Goal: Navigation & Orientation: Find specific page/section

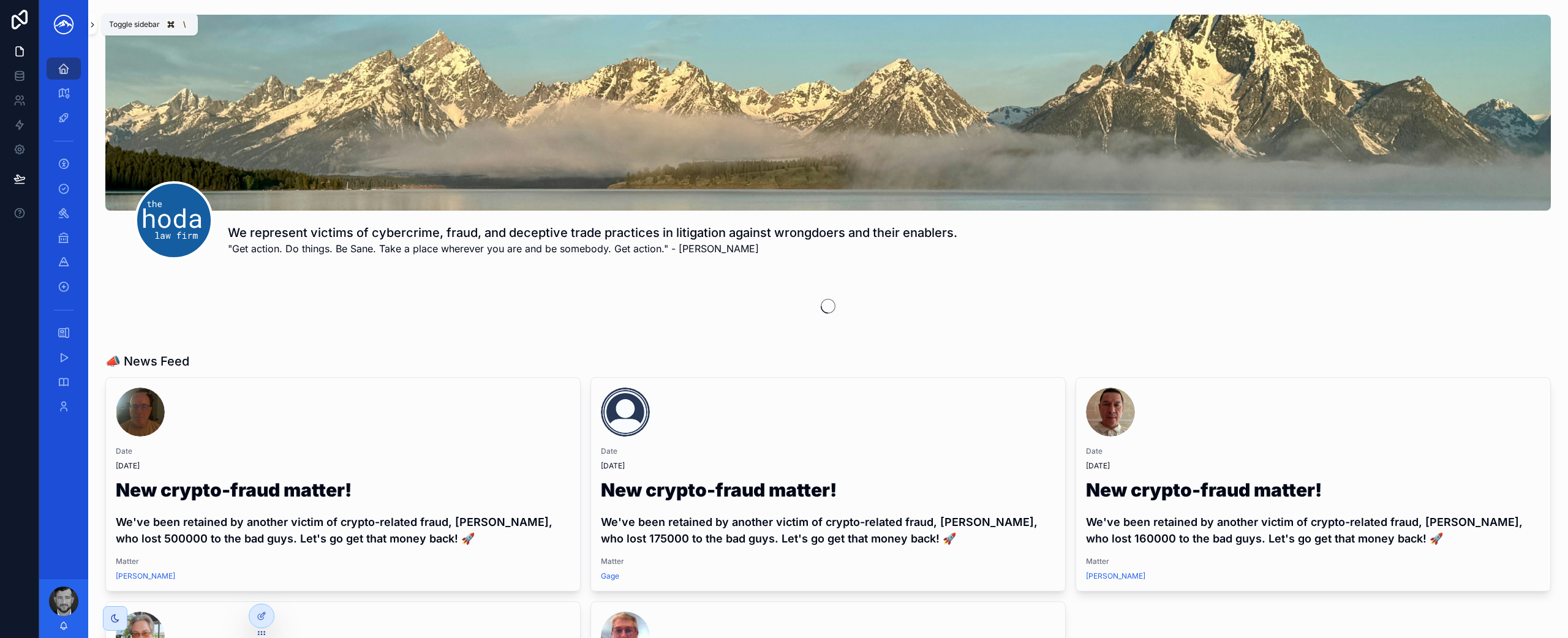
click at [92, 28] on icon "scrollable content" at bounding box center [92, 25] width 9 height 9
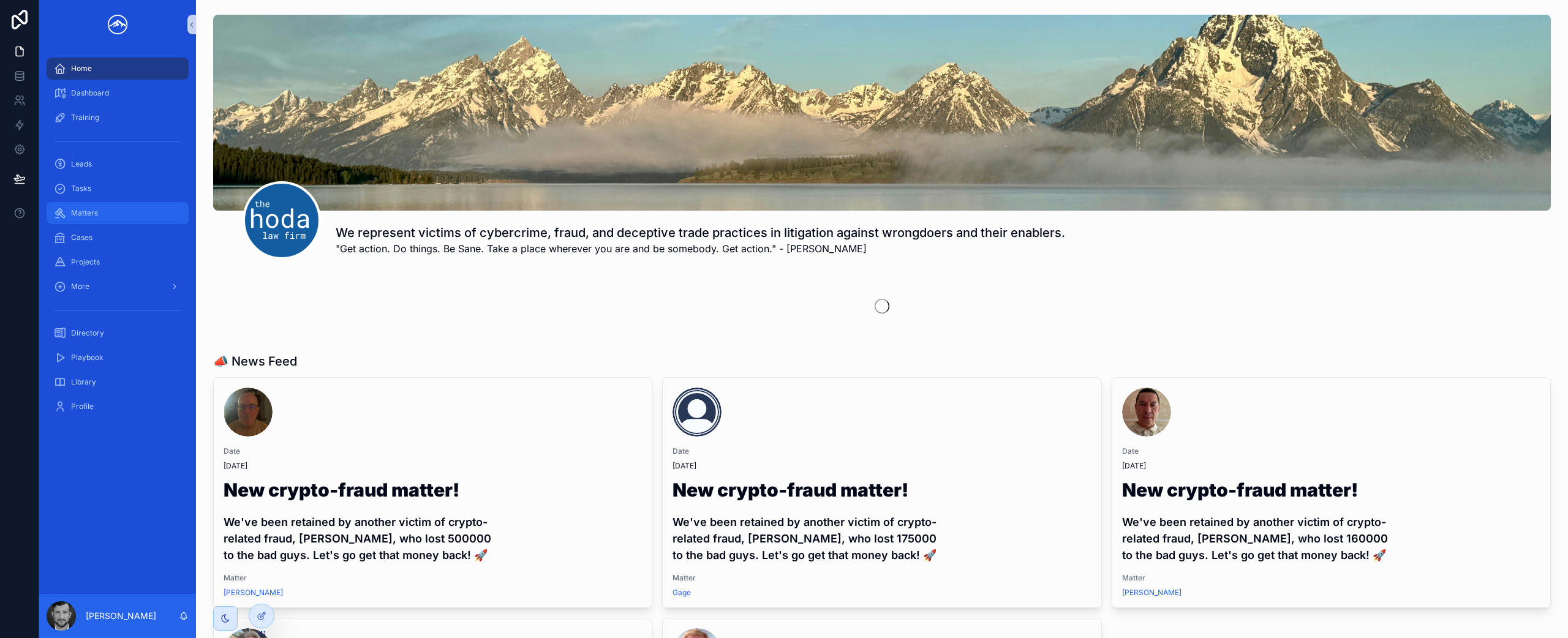
click at [101, 218] on div "Matters" at bounding box center [118, 213] width 128 height 20
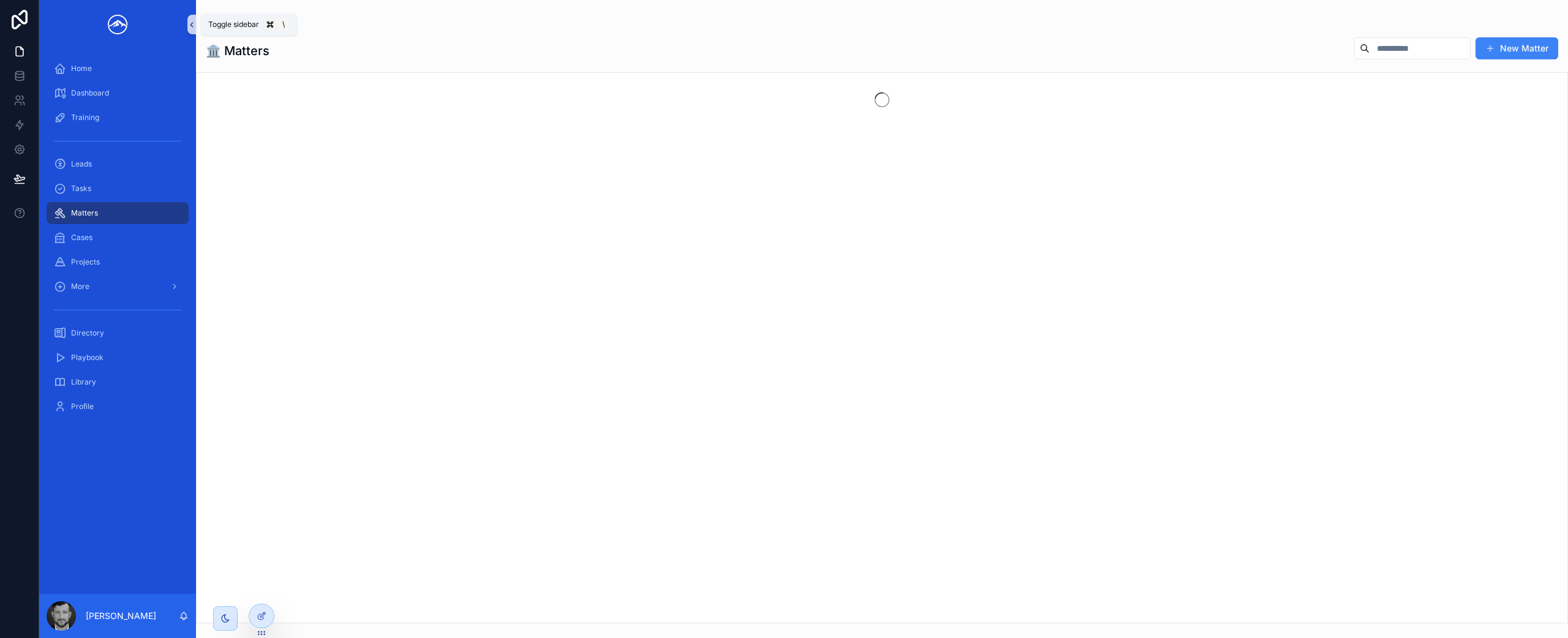
click at [193, 31] on button "scrollable content" at bounding box center [192, 25] width 9 height 20
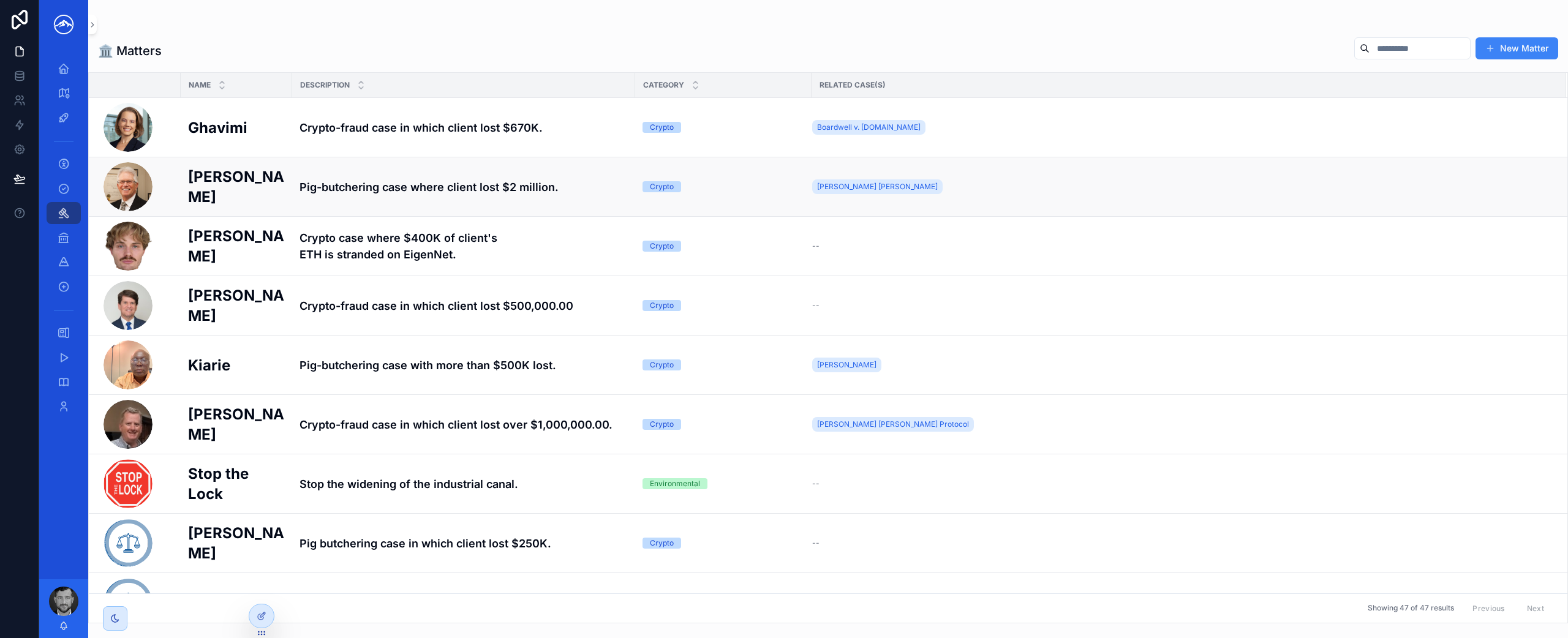
click at [430, 193] on h4 "Pig-butchering case where client lost $2 million." at bounding box center [463, 186] width 328 height 17
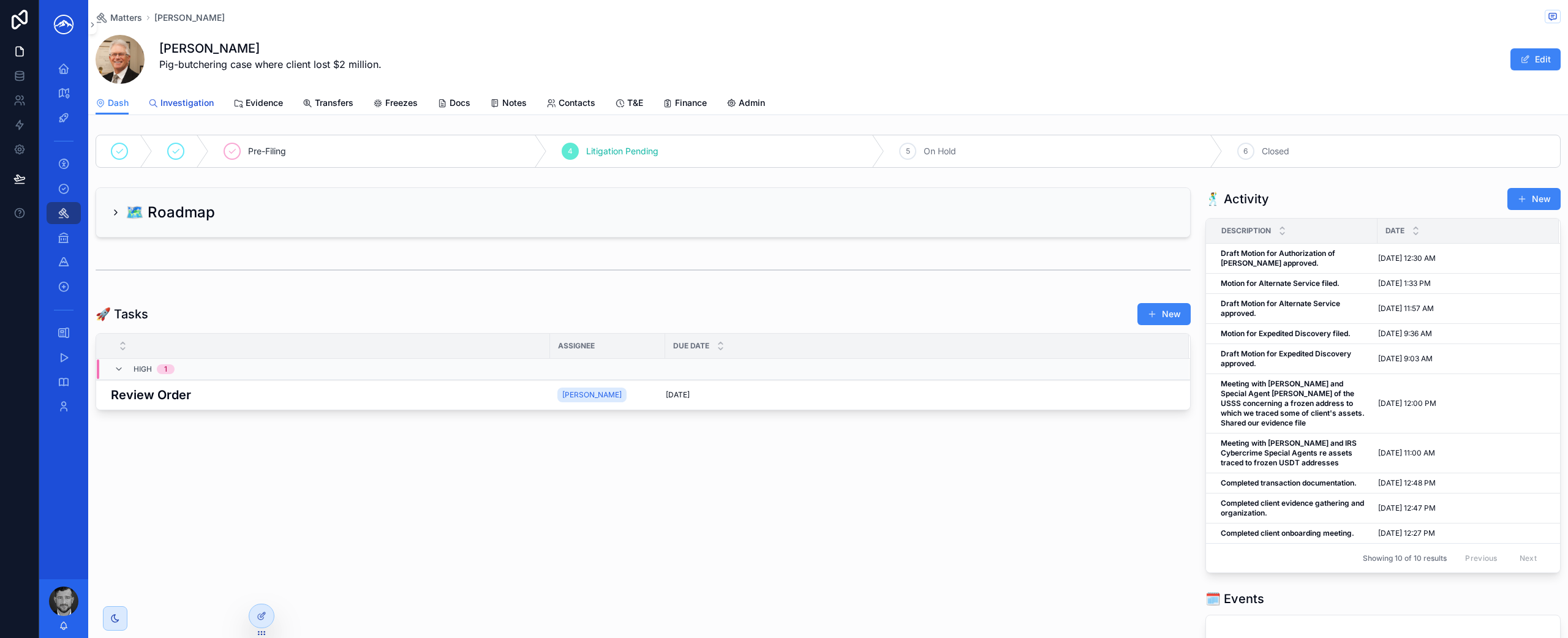
click at [200, 104] on span "Investigation" at bounding box center [187, 103] width 53 height 12
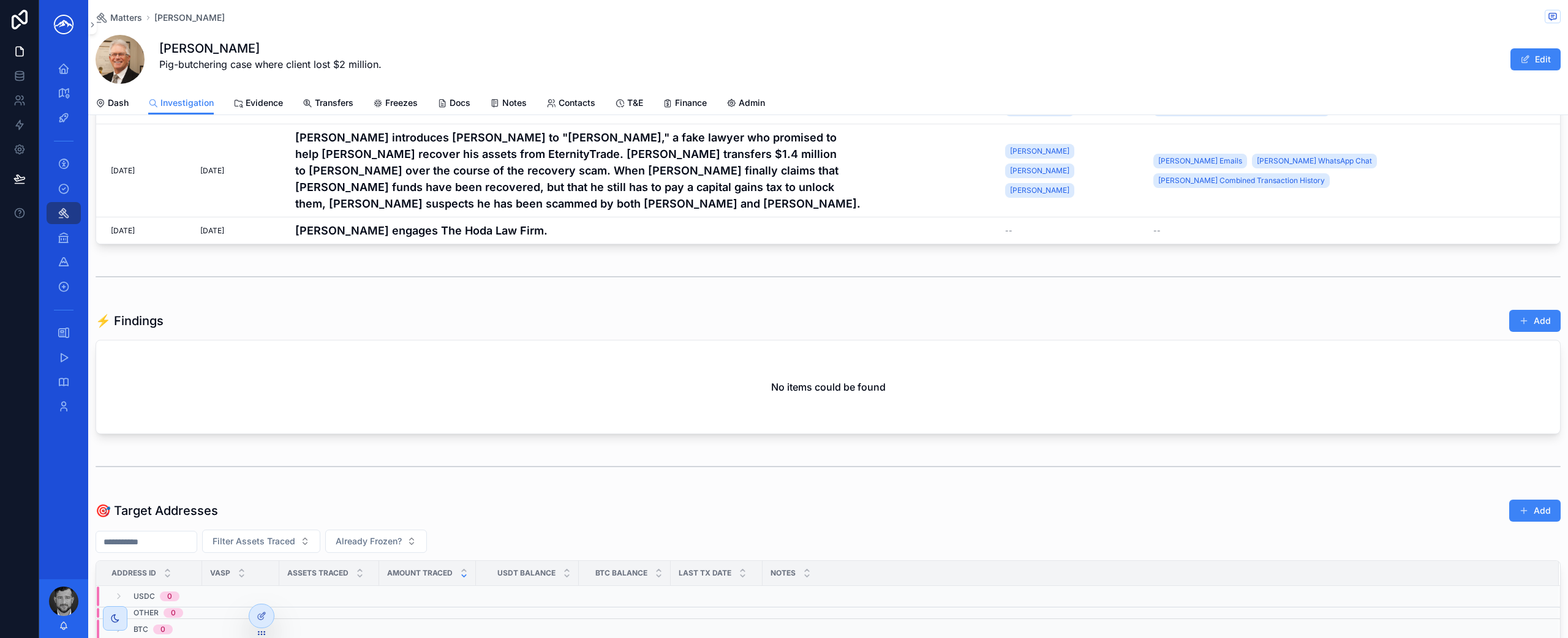
scroll to position [834, 0]
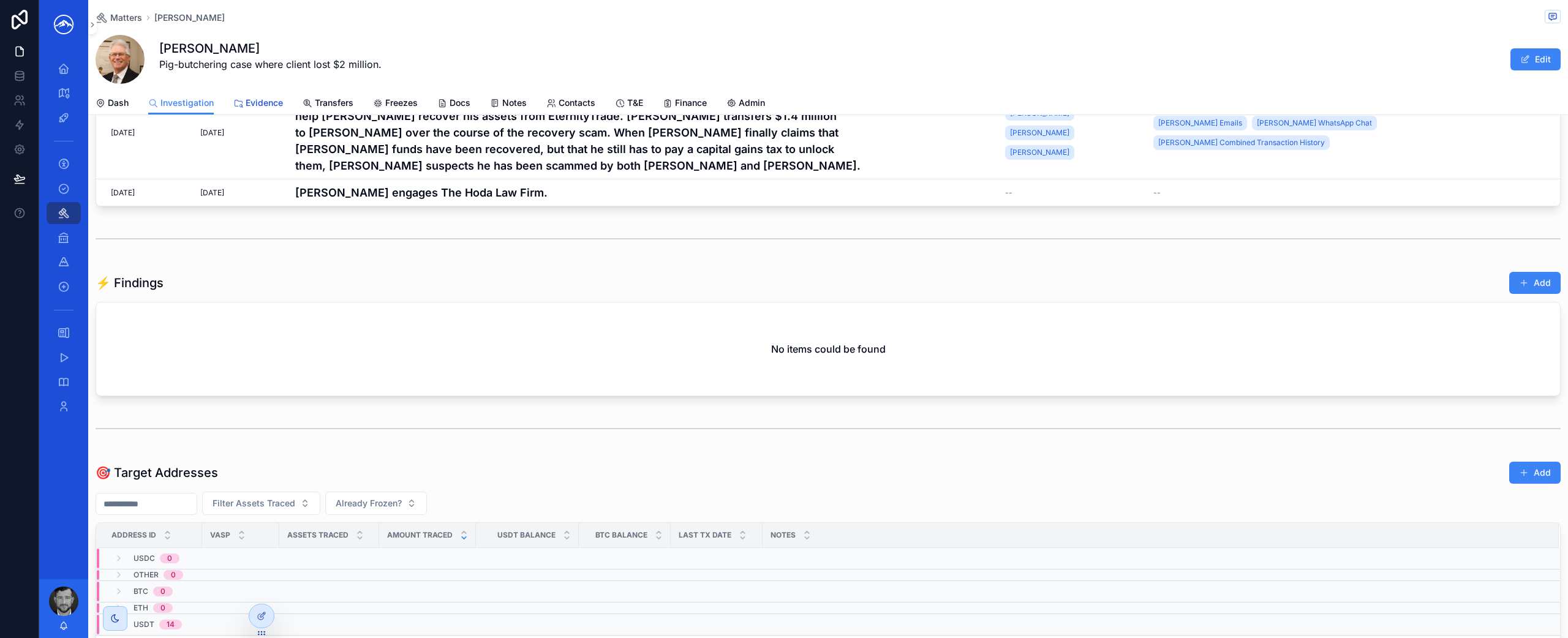
click at [273, 103] on span "Evidence" at bounding box center [264, 103] width 37 height 12
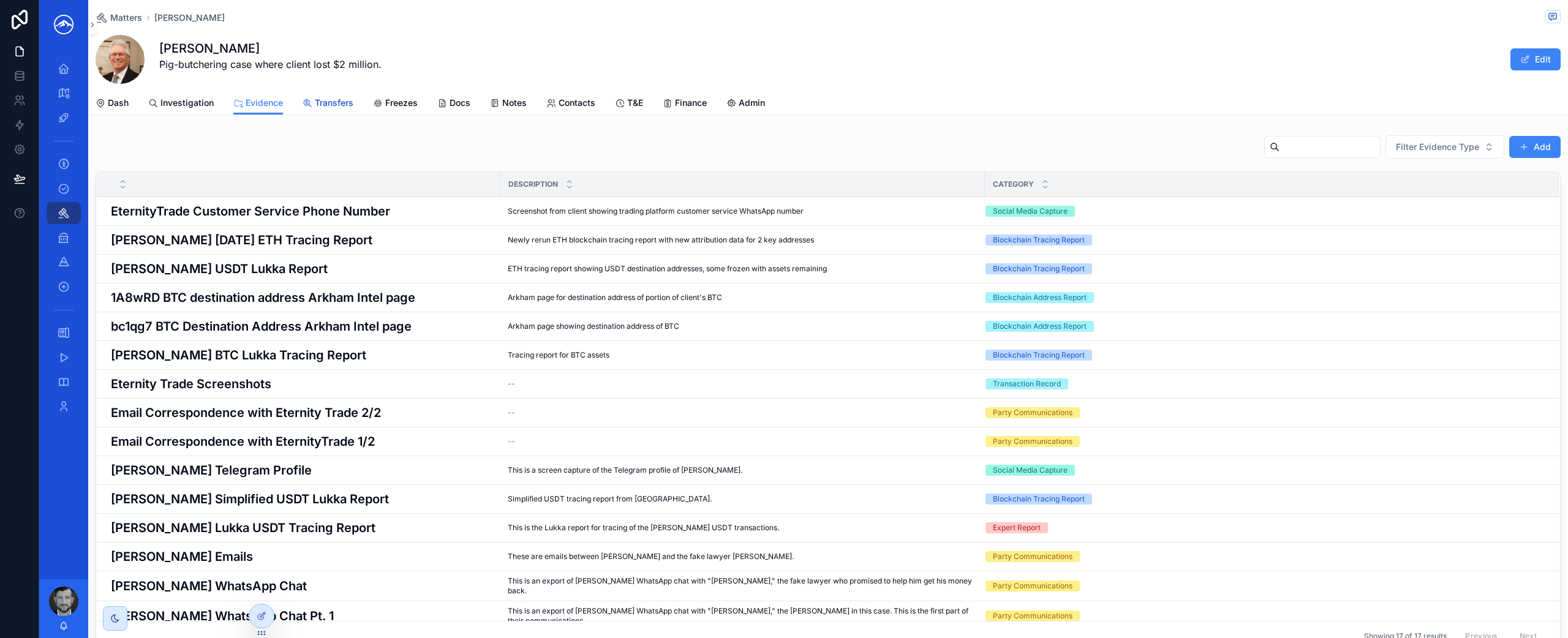
click at [320, 104] on span "Transfers" at bounding box center [334, 103] width 38 height 12
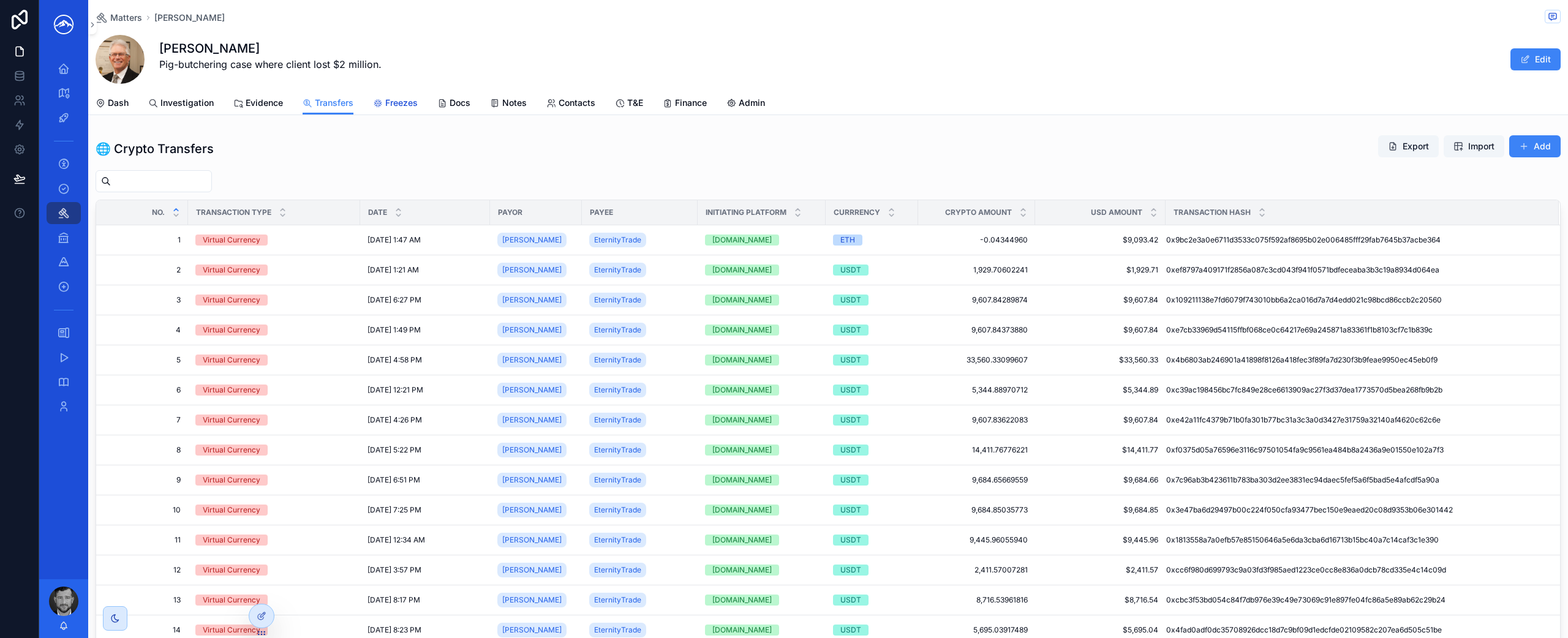
click at [397, 102] on span "Freezes" at bounding box center [401, 103] width 33 height 12
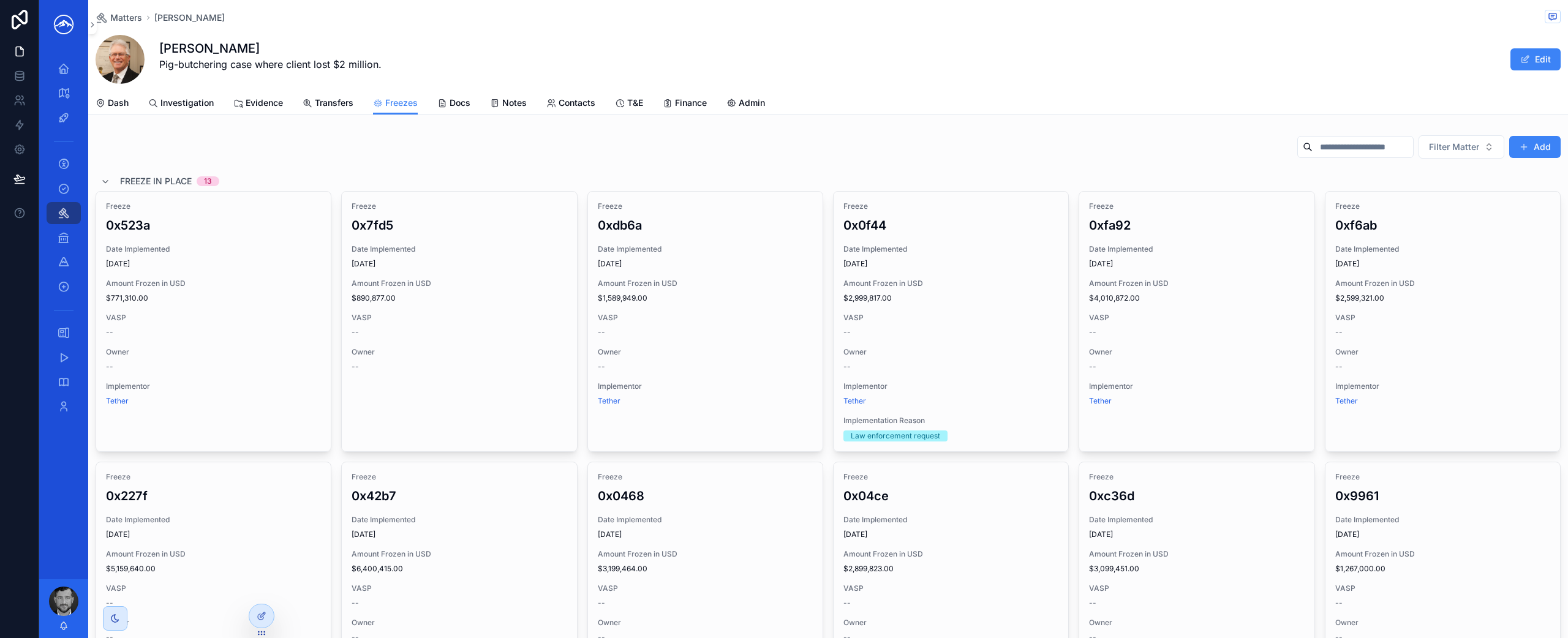
click at [477, 49] on div "[PERSON_NAME] Pig-butchering case where client lost $2 million. Edit" at bounding box center [828, 59] width 1465 height 49
